Goal: Information Seeking & Learning: Learn about a topic

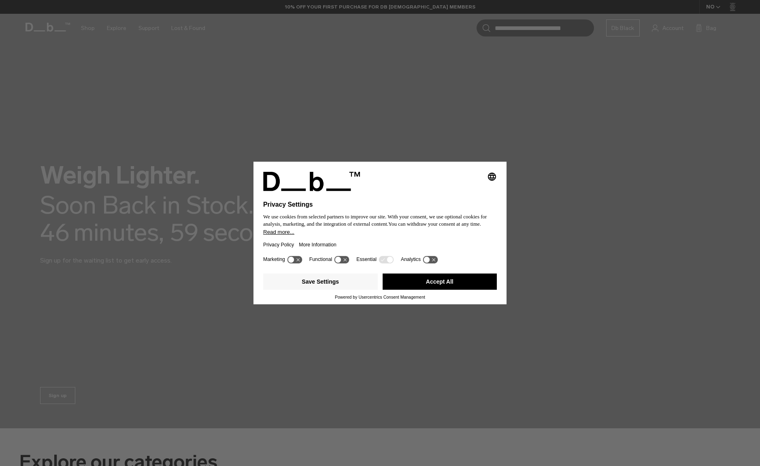
click at [449, 282] on button "Accept All" at bounding box center [440, 281] width 115 height 16
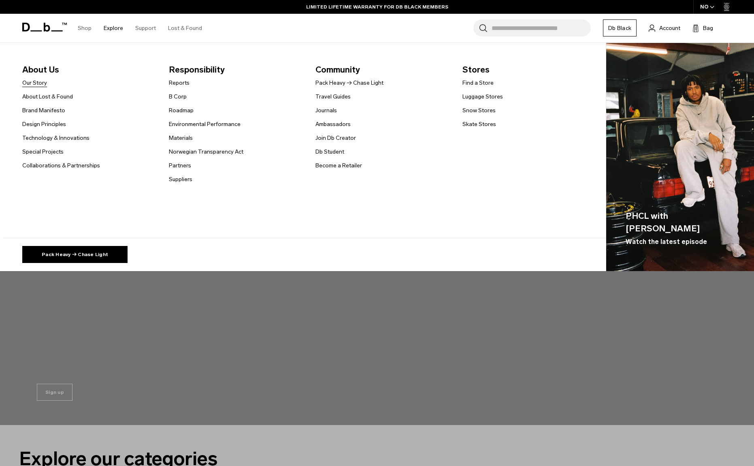
click at [37, 85] on link "Our Story" at bounding box center [34, 83] width 25 height 9
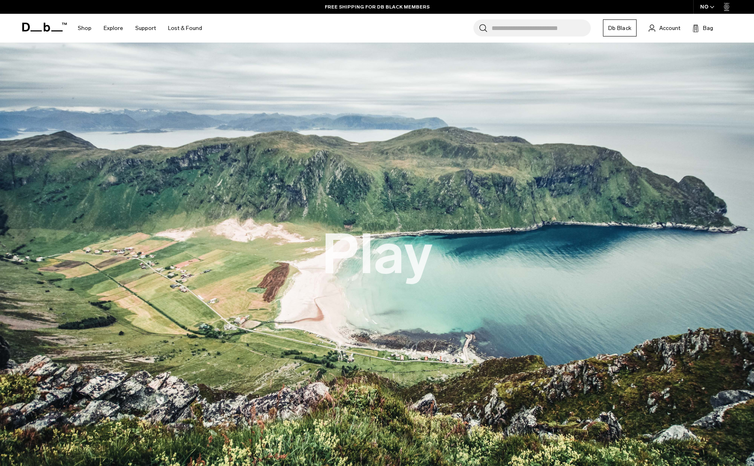
click at [378, 254] on button "Play" at bounding box center [377, 255] width 111 height 62
